Goal: Task Accomplishment & Management: Manage account settings

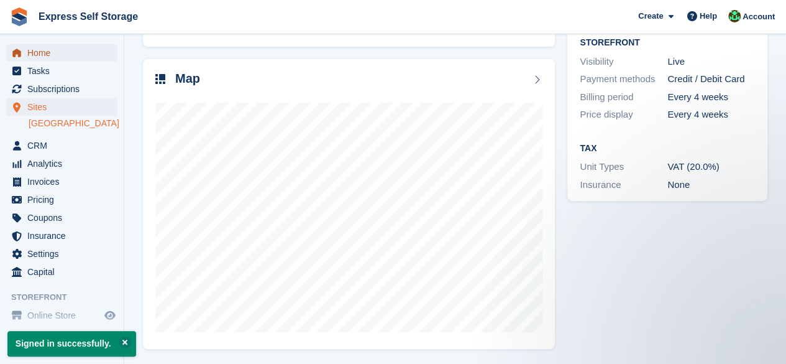
click at [53, 57] on span "Home" at bounding box center [64, 52] width 75 height 17
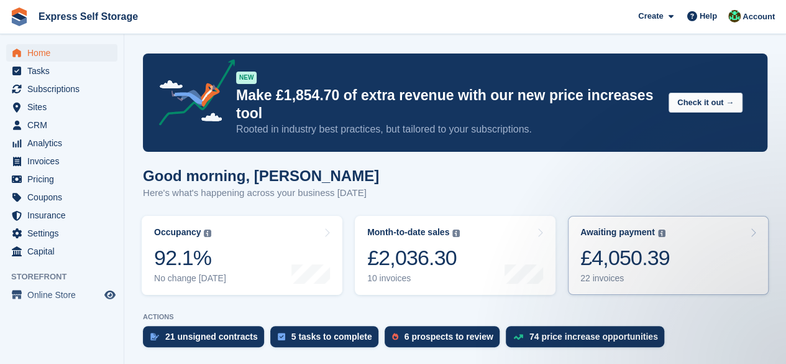
click at [648, 219] on link "Awaiting payment The total outstanding balance on all open invoices. £4,050.39 …" at bounding box center [668, 255] width 201 height 79
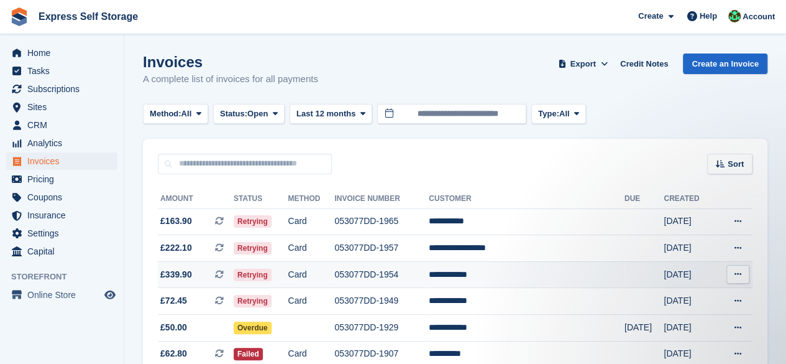
scroll to position [7, 0]
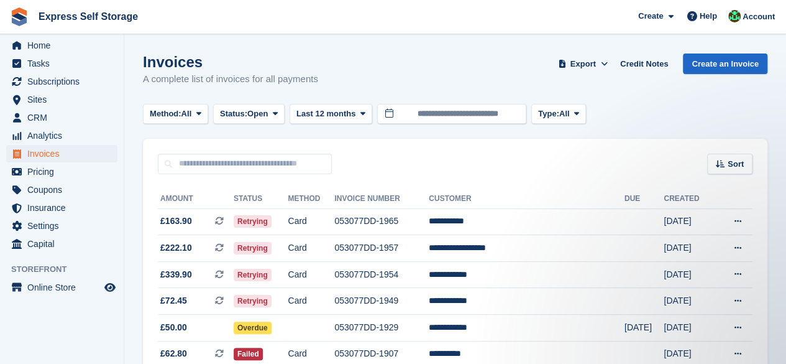
click at [522, 142] on div "Sort Sort by Date created Created (oldest first) Created (newest first)" at bounding box center [455, 156] width 625 height 35
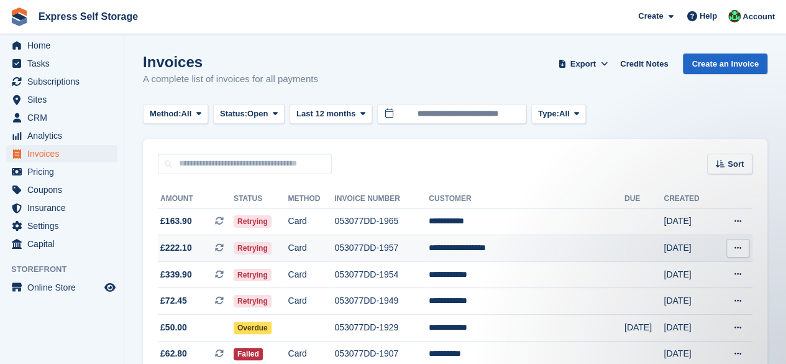
scroll to position [124, 0]
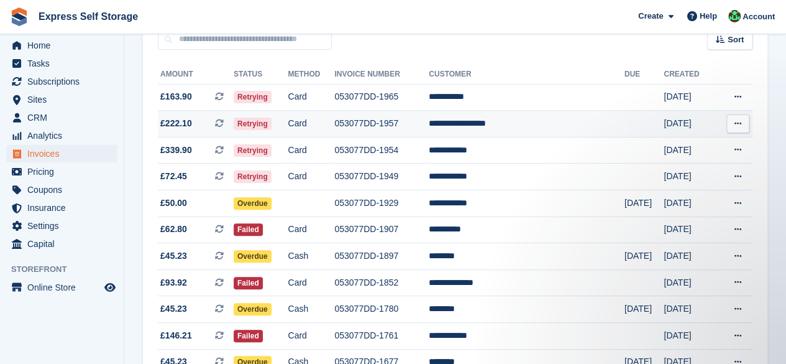
click at [419, 124] on td "053077DD-1957" at bounding box center [381, 124] width 94 height 27
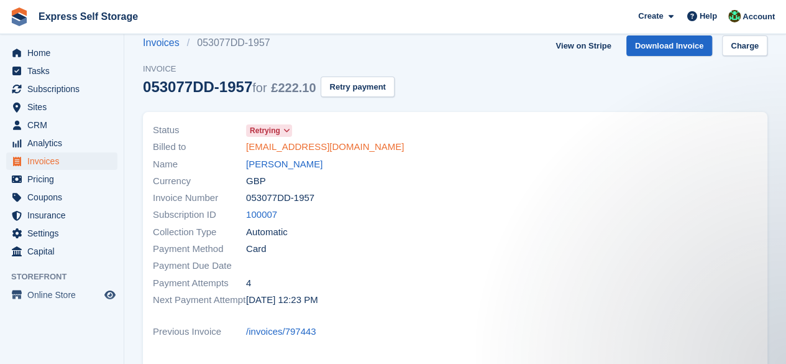
scroll to position [10, 0]
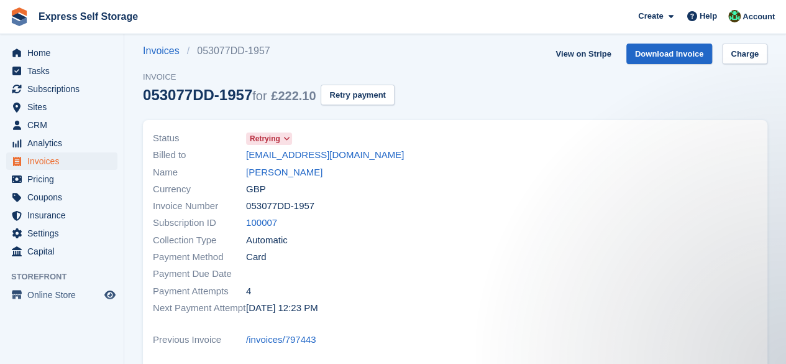
click at [280, 132] on link "Retrying" at bounding box center [269, 138] width 46 height 14
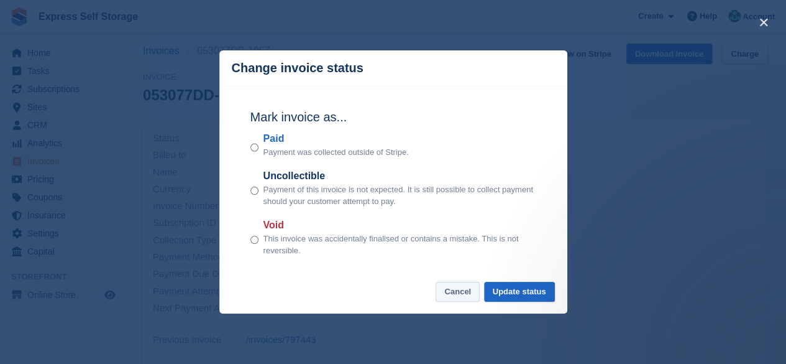
click at [454, 288] on button "Cancel" at bounding box center [458, 292] width 44 height 21
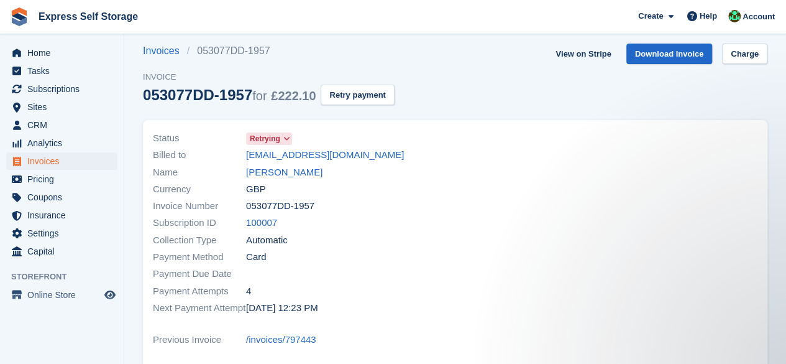
click at [491, 209] on div at bounding box center [611, 222] width 310 height 201
click at [366, 192] on div "Currency GBP" at bounding box center [300, 188] width 295 height 17
click at [359, 294] on div "Payment Attempts 4" at bounding box center [300, 290] width 295 height 17
click at [285, 98] on span "£222.10" at bounding box center [293, 96] width 45 height 14
click at [339, 99] on button "Retry payment" at bounding box center [357, 95] width 73 height 21
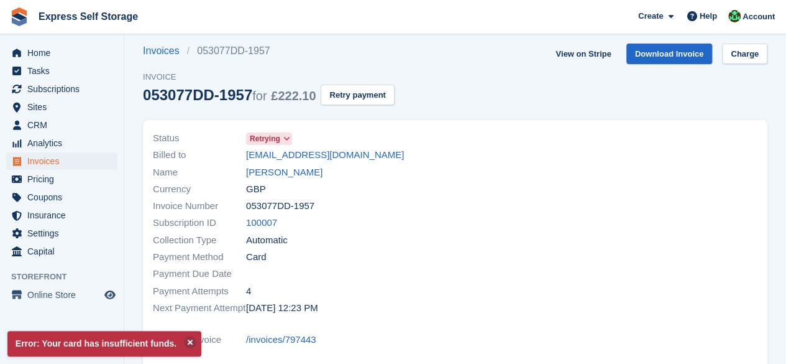
scroll to position [0, 0]
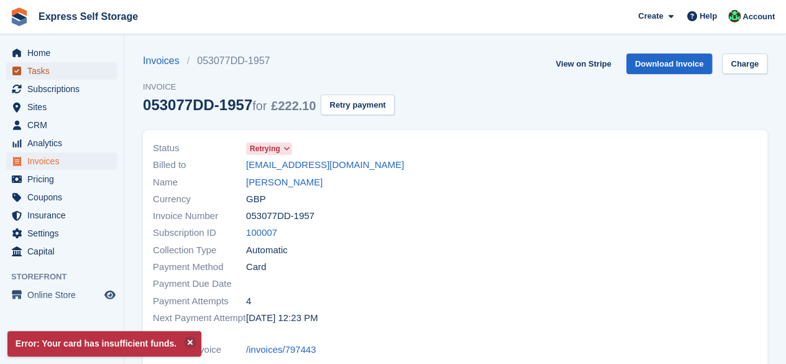
drag, startPoint x: 70, startPoint y: 63, endPoint x: 88, endPoint y: 63, distance: 18.7
click at [70, 63] on span "Tasks" at bounding box center [64, 70] width 75 height 17
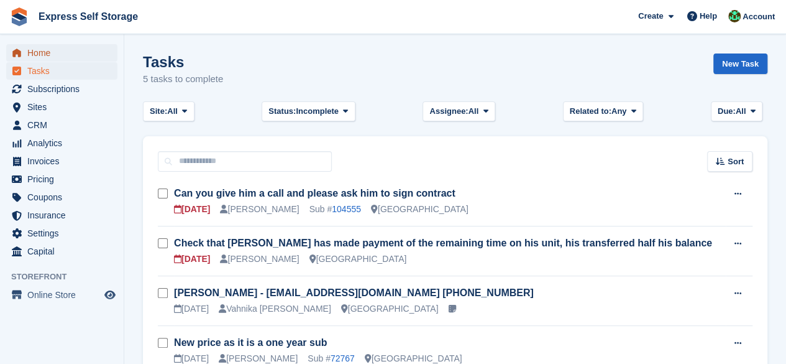
click at [91, 45] on span "Home" at bounding box center [64, 52] width 75 height 17
